Goal: Task Accomplishment & Management: Manage account settings

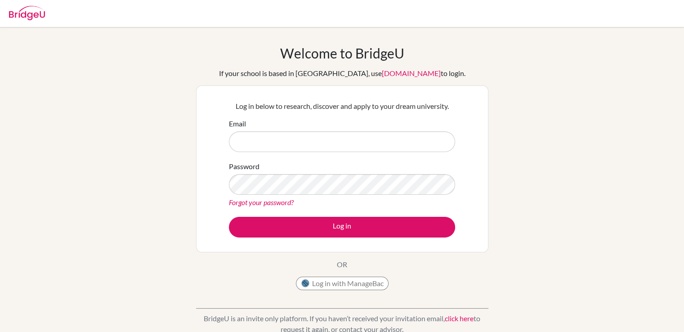
click at [275, 203] on link "Forgot your password?" at bounding box center [261, 202] width 65 height 9
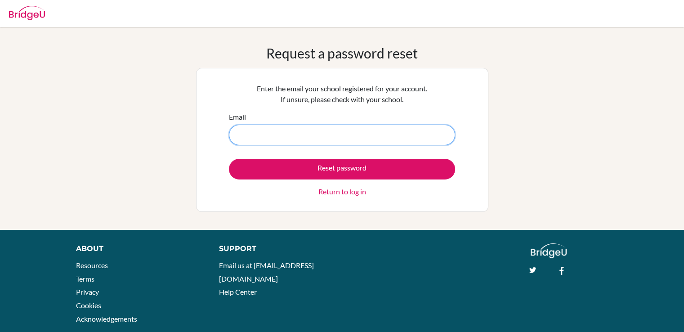
click at [351, 131] on input "Email" at bounding box center [342, 135] width 226 height 21
type input "ochirbaatar033@gmail.com"
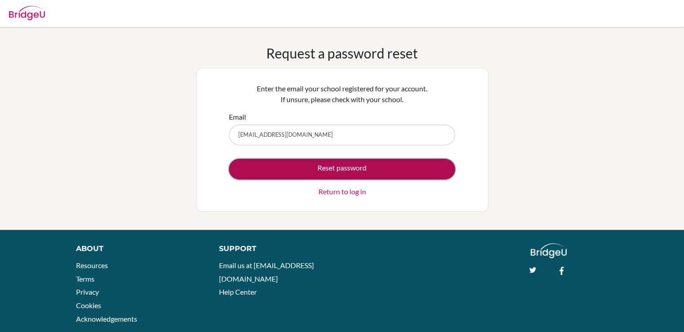
click at [329, 171] on button "Reset password" at bounding box center [342, 169] width 226 height 21
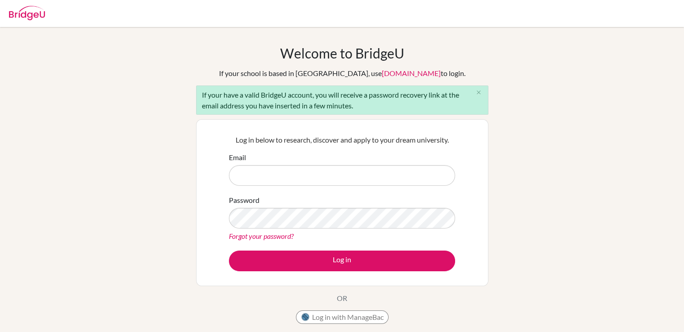
click at [135, 116] on div "Welcome to BridgeU If your school is based in China, use app.bridge-u.com.cn to…" at bounding box center [342, 209] width 684 height 328
click at [479, 92] on icon "close" at bounding box center [478, 92] width 7 height 7
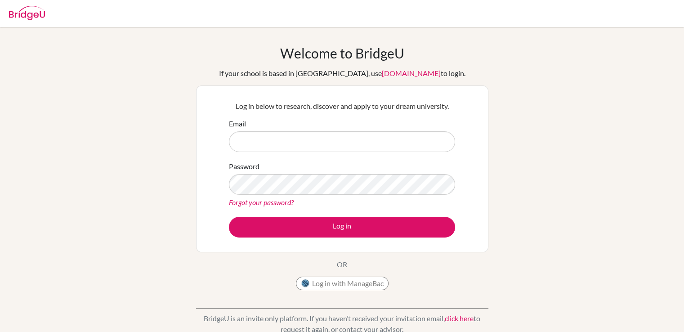
click at [599, 209] on div "Welcome to BridgeU If your school is based in China, use app.bridge-u.com.cn to…" at bounding box center [342, 192] width 684 height 294
click at [275, 201] on link "Forgot your password?" at bounding box center [261, 202] width 65 height 9
click at [263, 203] on link "Forgot your password?" at bounding box center [261, 202] width 65 height 9
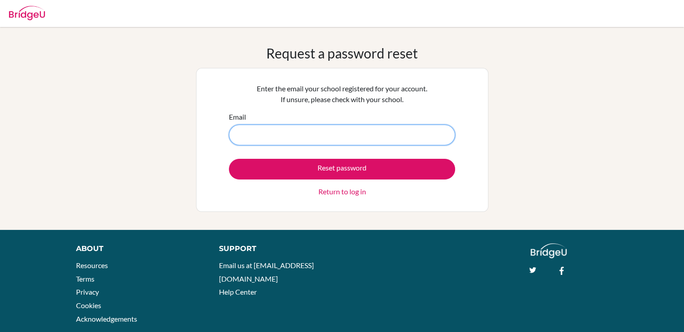
click at [272, 138] on input "Email" at bounding box center [342, 135] width 226 height 21
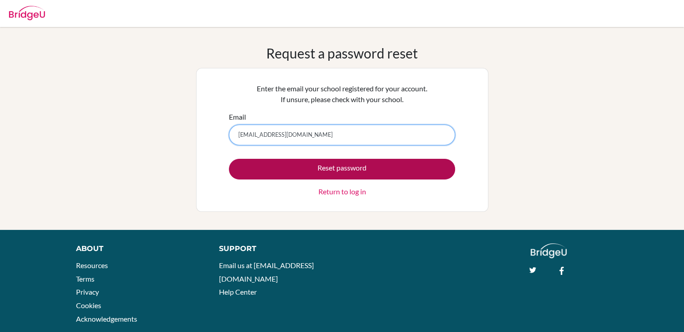
type input "ochir.baatar033@gmail.com"
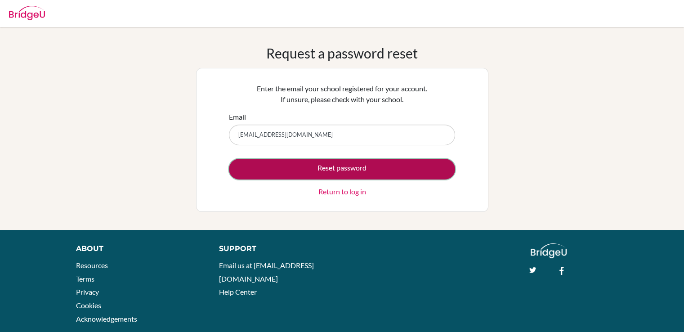
click at [335, 173] on button "Reset password" at bounding box center [342, 169] width 226 height 21
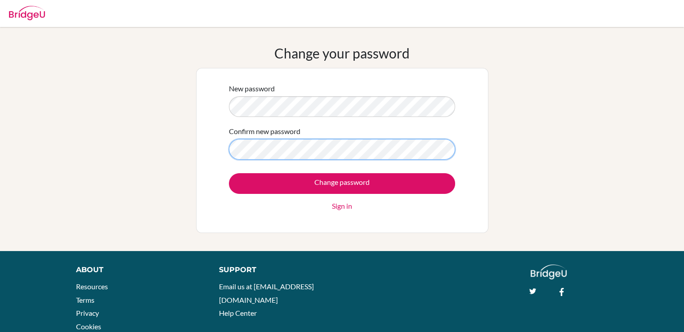
click at [229, 173] on input "Change password" at bounding box center [342, 183] width 226 height 21
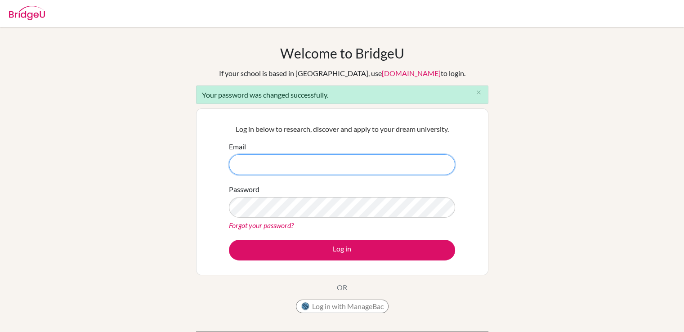
click at [280, 167] on input "Email" at bounding box center [342, 164] width 226 height 21
type input "ochir.baatar033@gmail.com"
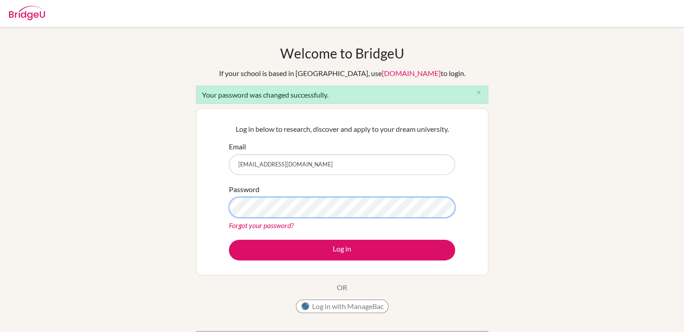
click at [229, 240] on button "Log in" at bounding box center [342, 250] width 226 height 21
